Goal: Find specific page/section: Find specific page/section

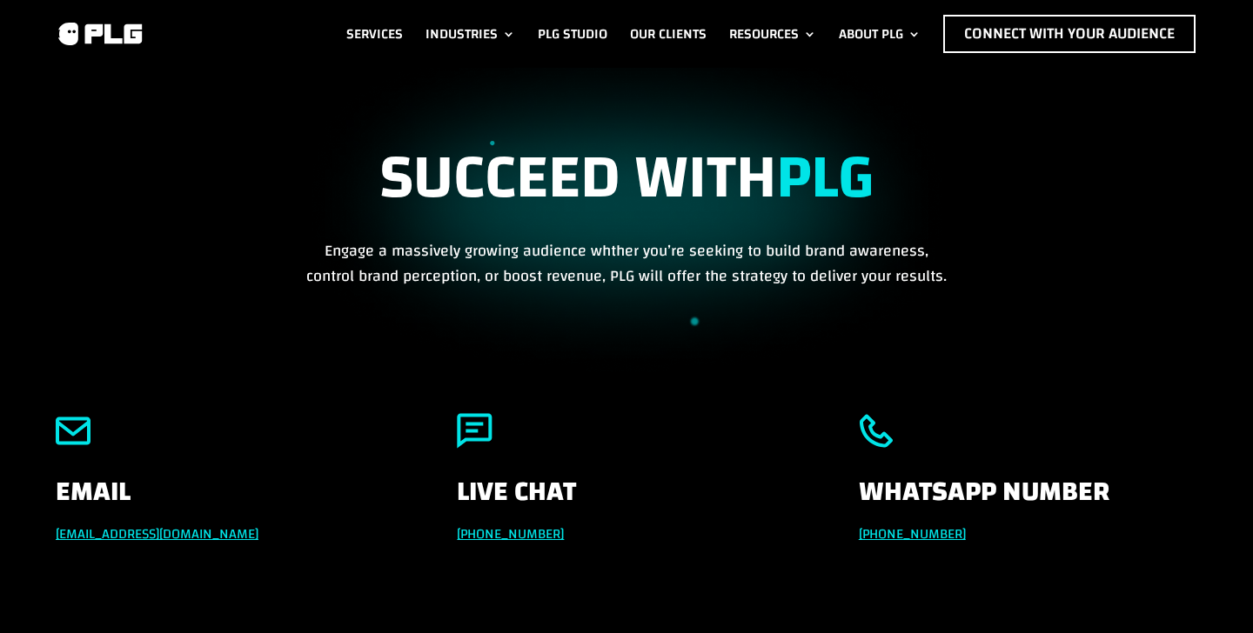
click at [459, 170] on h1 "Succeed with PLG" at bounding box center [626, 190] width 653 height 95
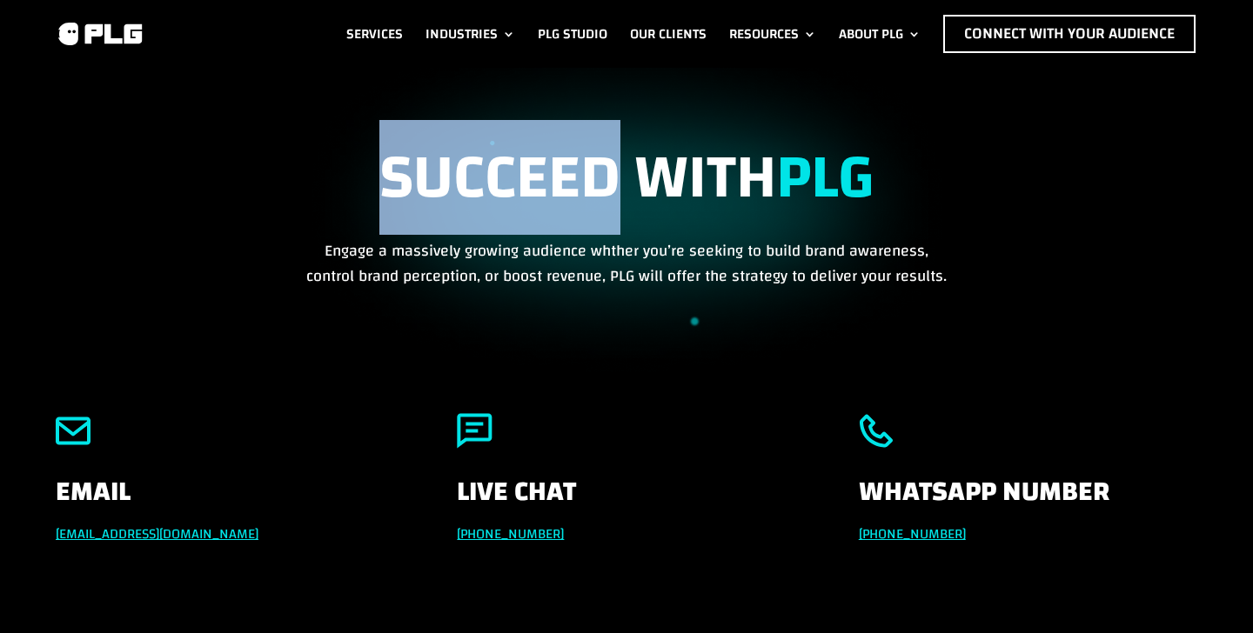
click at [459, 170] on h1 "Succeed with PLG" at bounding box center [626, 190] width 653 height 95
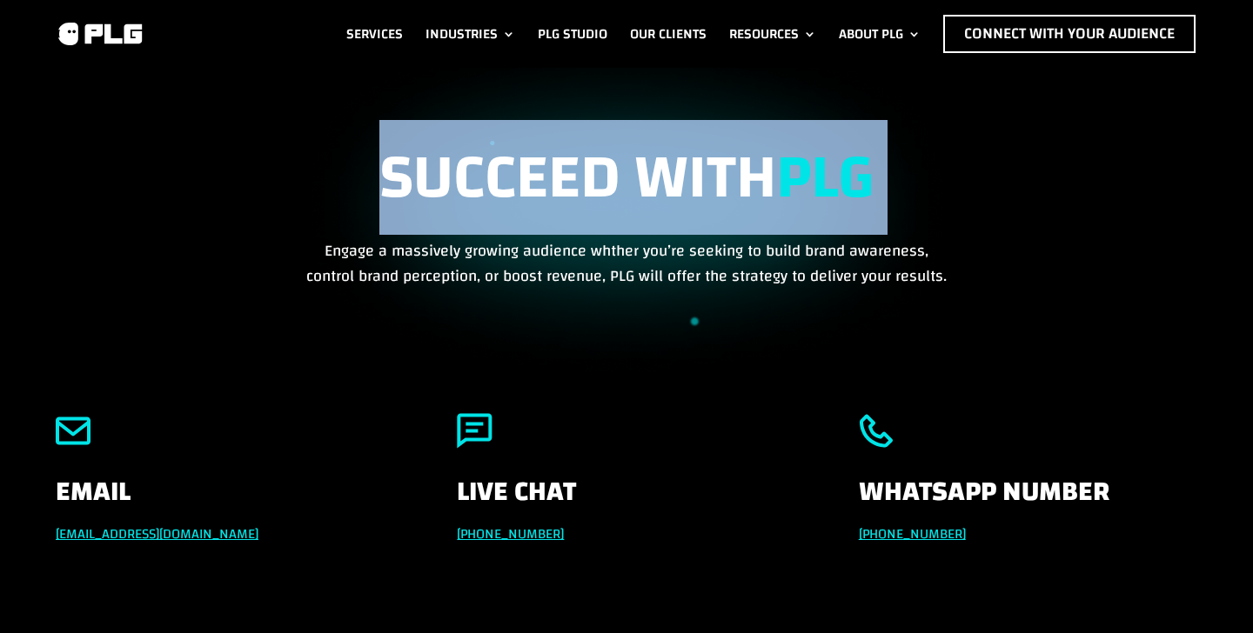
click at [459, 170] on h1 "Succeed with PLG" at bounding box center [626, 190] width 653 height 95
click at [318, 162] on h1 "Succeed with PLG" at bounding box center [626, 190] width 653 height 95
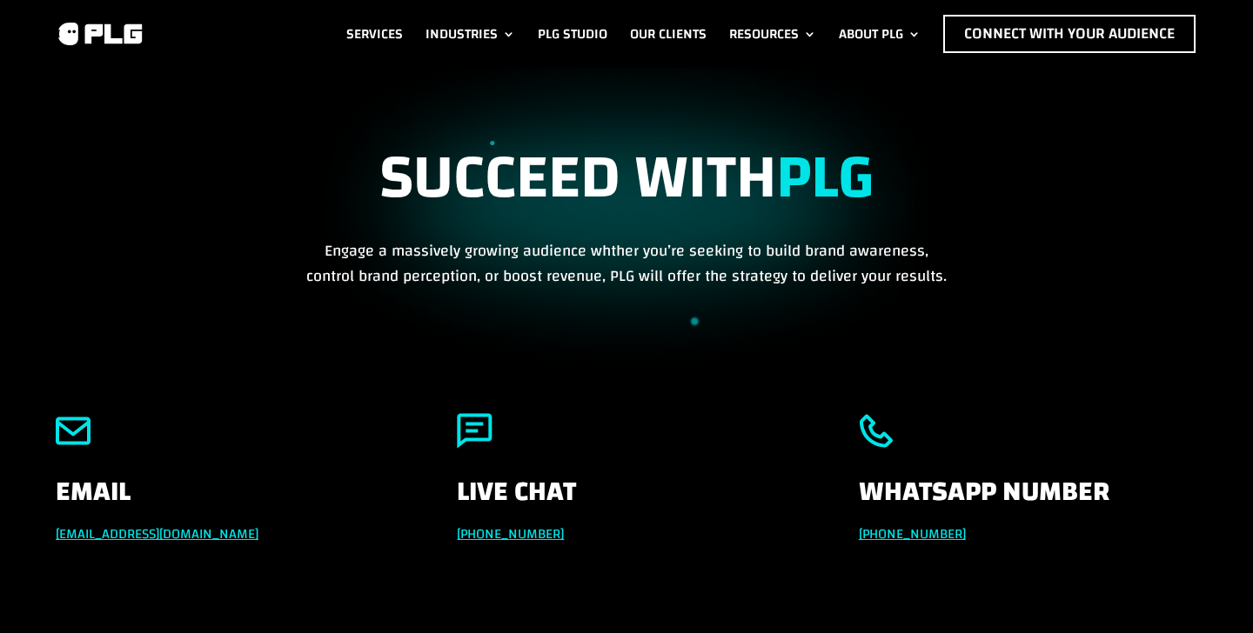
click at [363, 164] on h1 "Succeed with PLG" at bounding box center [626, 190] width 653 height 95
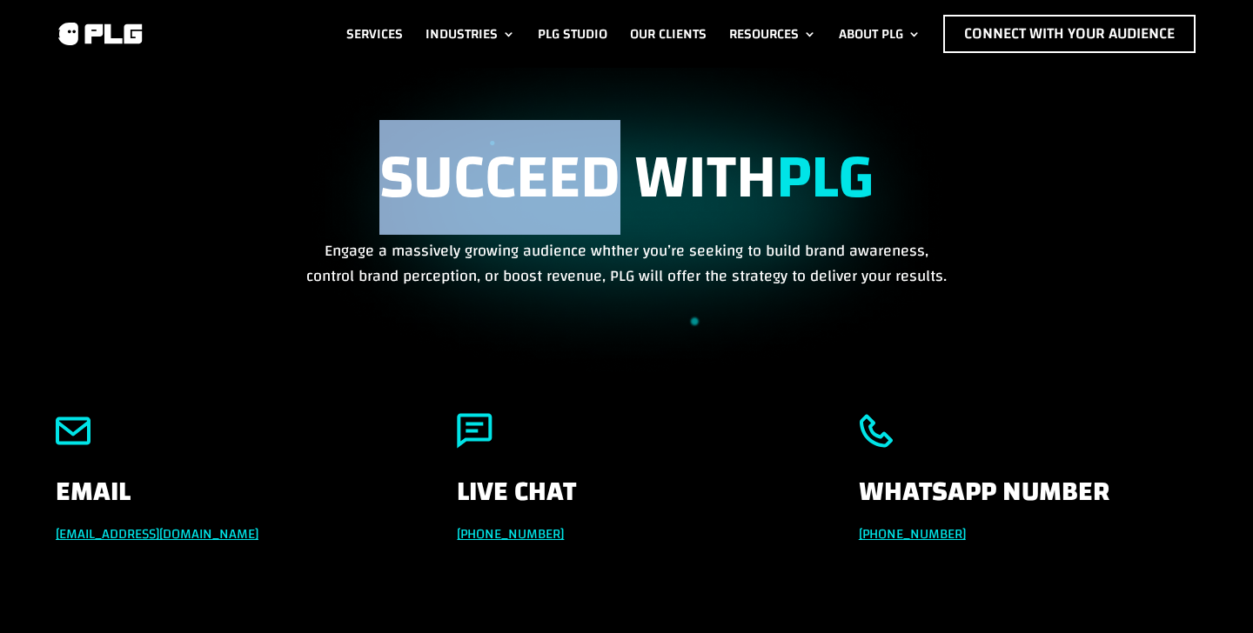
click at [363, 164] on h1 "Succeed with PLG" at bounding box center [626, 190] width 653 height 95
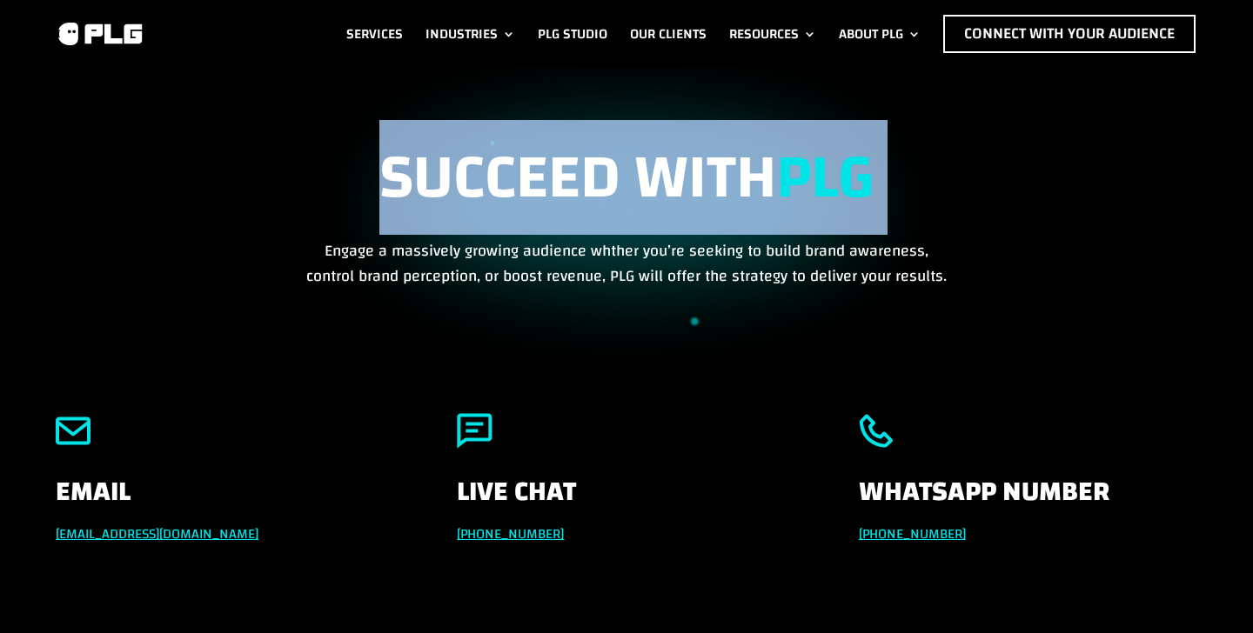
click at [363, 164] on h1 "Succeed with PLG" at bounding box center [626, 190] width 653 height 95
click at [310, 158] on h1 "Succeed with PLG" at bounding box center [626, 190] width 653 height 95
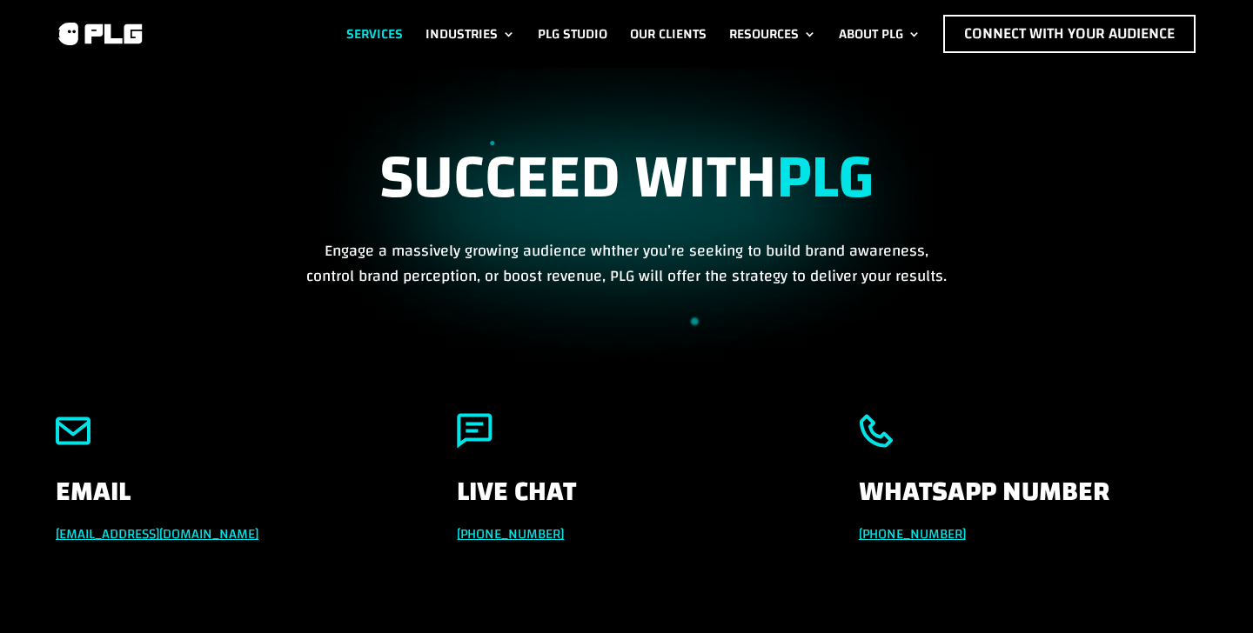
click at [365, 31] on link "Services" at bounding box center [374, 34] width 57 height 38
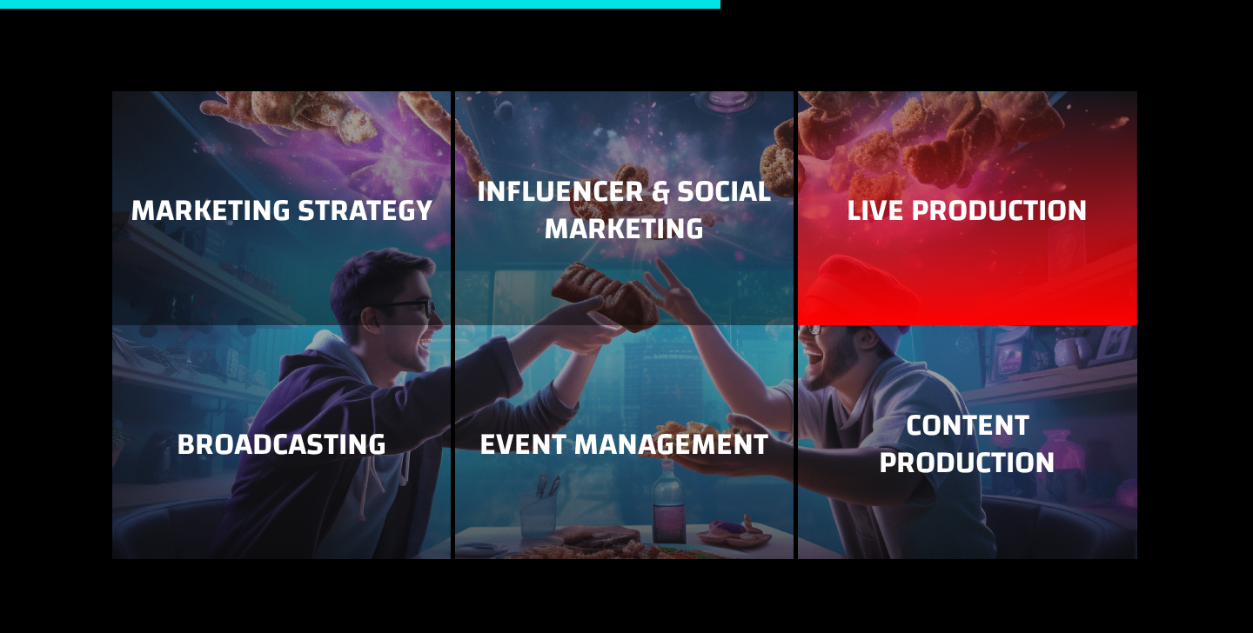
scroll to position [2149, 0]
